Goal: Task Accomplishment & Management: Use online tool/utility

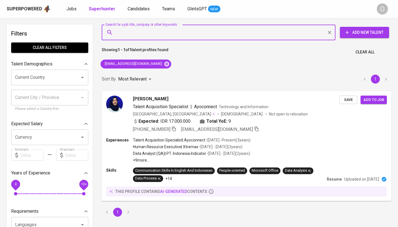
type input "[EMAIL_ADDRESS][DOMAIN_NAME]"
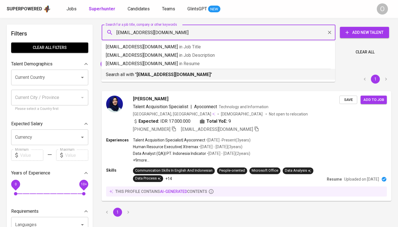
click at [139, 73] on b "[EMAIL_ADDRESS][DOMAIN_NAME]" at bounding box center [173, 74] width 74 height 5
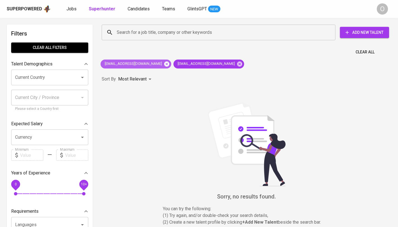
click at [164, 61] on icon at bounding box center [166, 63] width 5 height 5
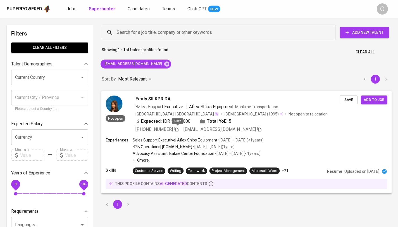
click at [178, 129] on icon "button" at bounding box center [176, 128] width 5 height 5
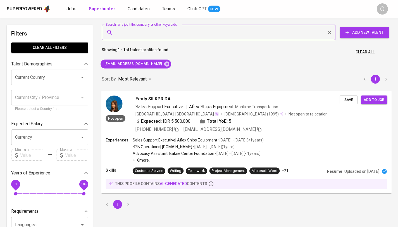
click at [159, 32] on input "Search for a job title, company or other keywords" at bounding box center [219, 32] width 209 height 11
paste input "lisa_riany@yahoo.com"
type input "lisa_riany@yahoo.com"
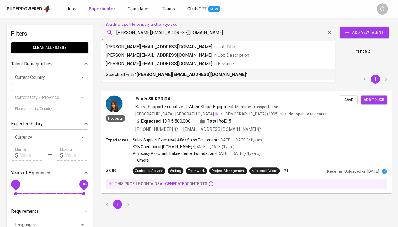
click at [151, 72] on b "lisa_riany@yahoo.com" at bounding box center [190, 74] width 109 height 5
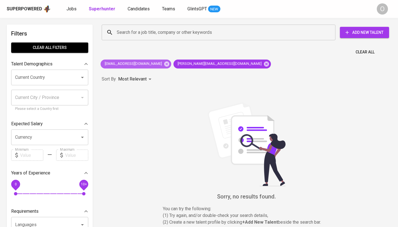
click at [155, 64] on div "fentysilkprida@gmail.com" at bounding box center [135, 63] width 71 height 9
click at [164, 64] on icon at bounding box center [166, 63] width 5 height 5
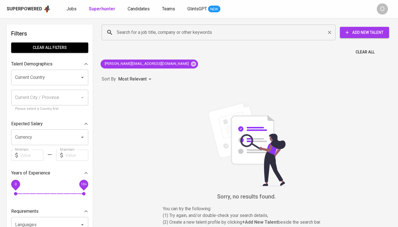
click at [148, 40] on div "Search for a job title, company or other keywords" at bounding box center [218, 33] width 233 height 16
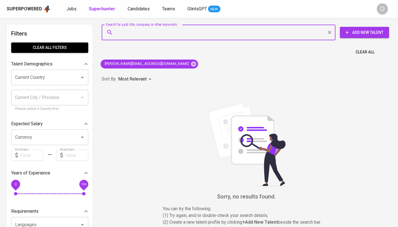
paste input "Ratih Fajar Riany"
type input "Ratih Fajar Riany"
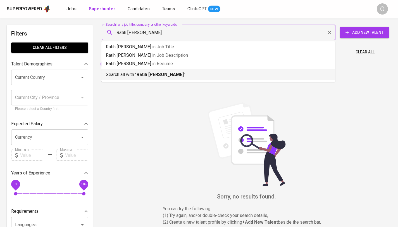
click at [150, 74] on b "Ratih Fajar Riany" at bounding box center [159, 74] width 47 height 5
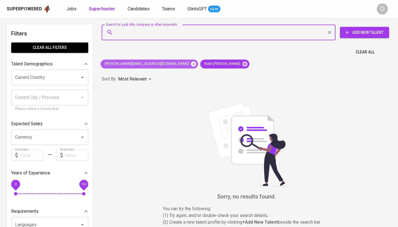
click at [190, 63] on icon at bounding box center [193, 64] width 6 height 6
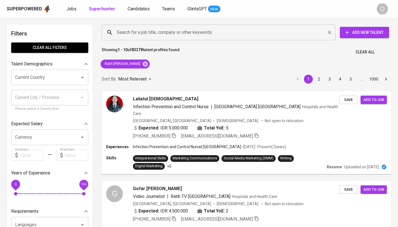
click at [155, 34] on input "Search for a job title, company or other keywords" at bounding box center [219, 32] width 209 height 11
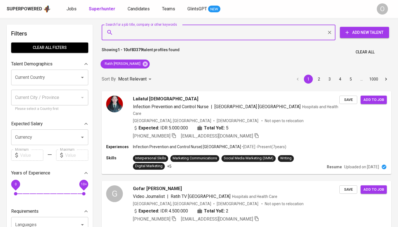
paste input "PT Graha Adhistana Mandiri"
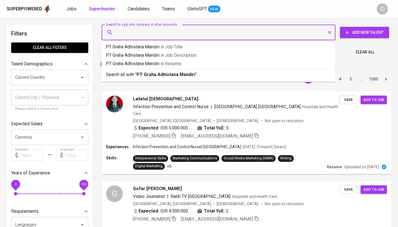
type input "PT Graha Adhistana Mandiri"
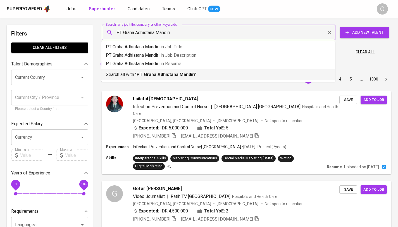
click at [146, 73] on b "PT Graha Adhistana Mandiri" at bounding box center [165, 74] width 59 height 5
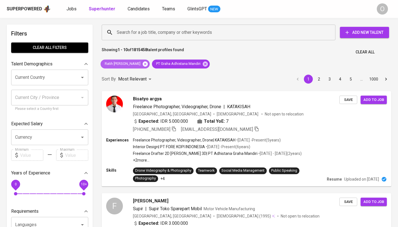
click at [143, 64] on icon at bounding box center [145, 63] width 5 height 5
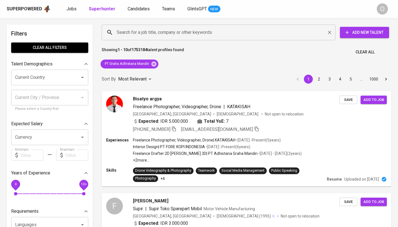
click at [161, 35] on input "Search for a job title, company or other keywords" at bounding box center [219, 32] width 209 height 11
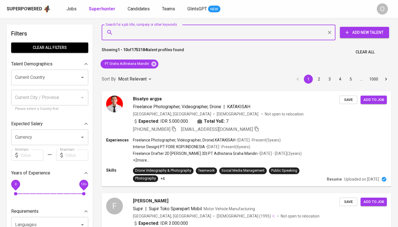
type input "v"
paste input "[EMAIL_ADDRESS][DOMAIN_NAME]"
type input "[EMAIL_ADDRESS][DOMAIN_NAME]"
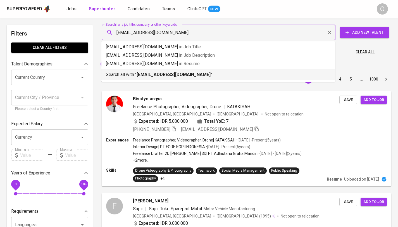
click at [130, 75] on p "Search all with " nunikpratiwii@gmail.com "" at bounding box center [218, 74] width 225 height 7
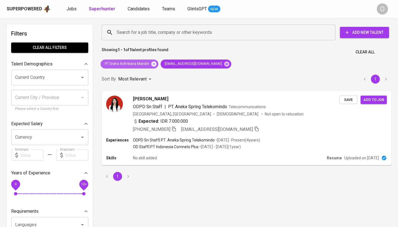
click at [155, 64] on icon at bounding box center [154, 64] width 6 height 6
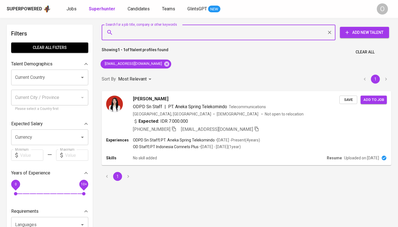
click at [170, 30] on input "Search for a job title, company or other keywords" at bounding box center [219, 32] width 209 height 11
paste input "PT. Envitech [DEMOGRAPHIC_DATA]"
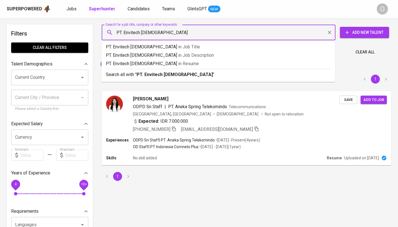
type input "PT. Envitech [DEMOGRAPHIC_DATA]"
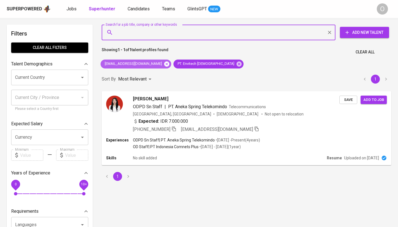
click at [164, 66] on icon at bounding box center [166, 63] width 5 height 5
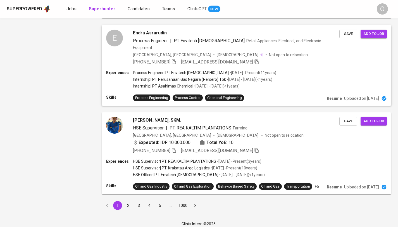
scroll to position [841, 0]
